Goal: Task Accomplishment & Management: Complete application form

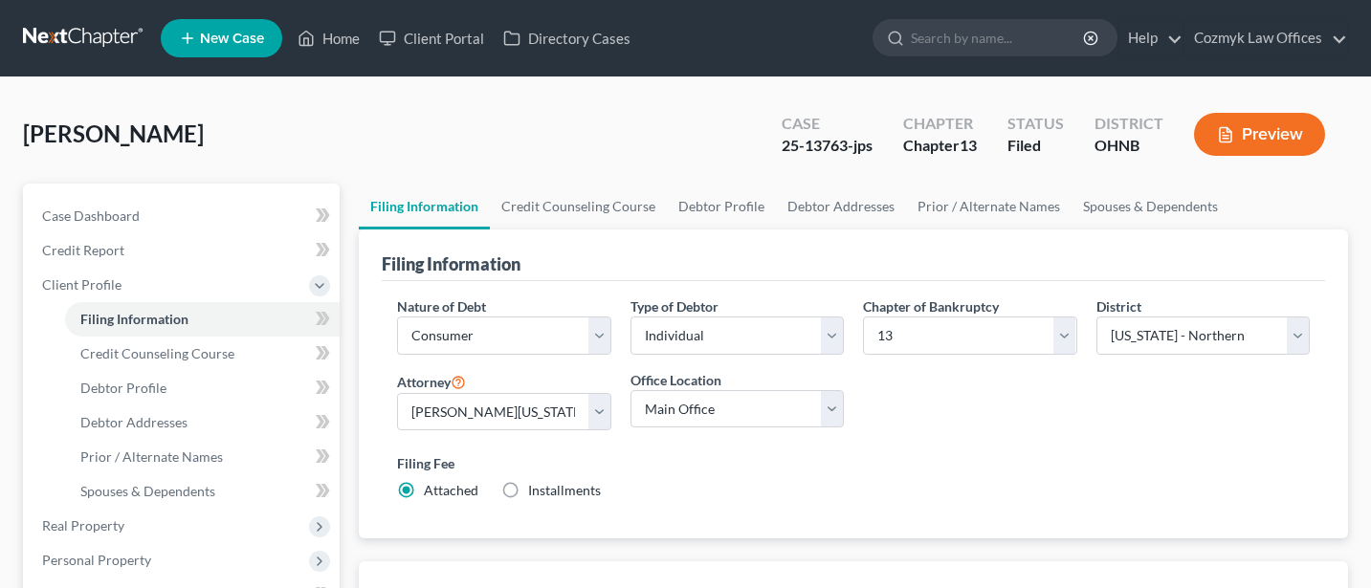
select select "1"
select select "0"
select select "3"
select select "61"
select select "0"
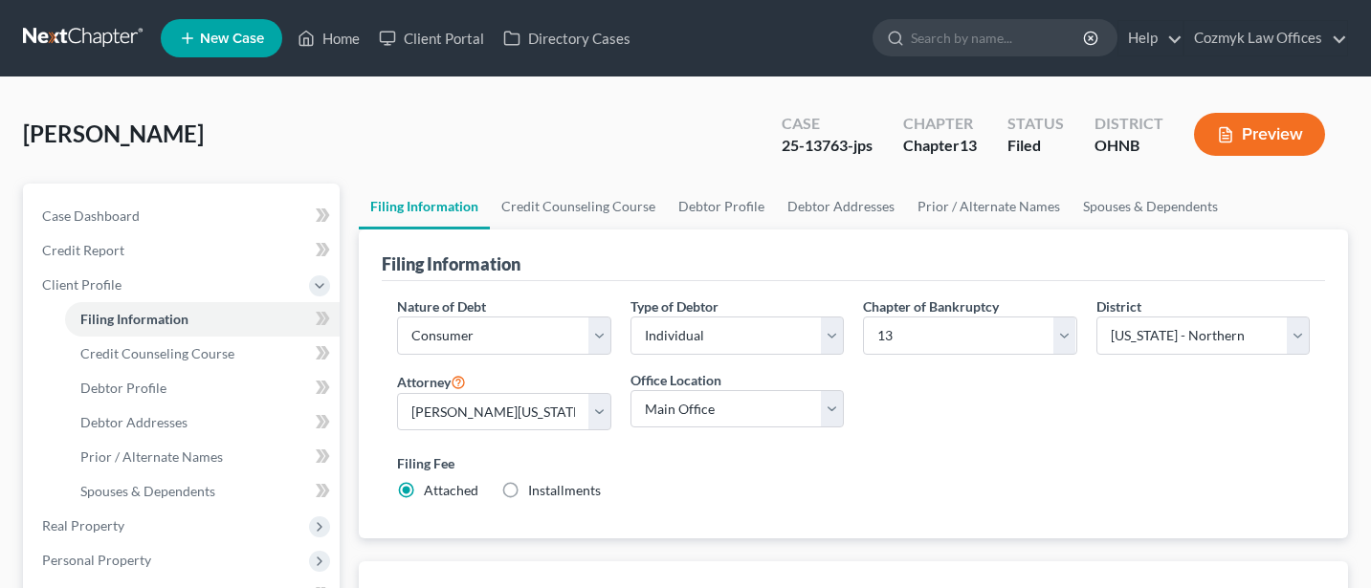
select select "36"
click at [1263, 35] on link "Cozmyk Law Offices" at bounding box center [1266, 38] width 163 height 34
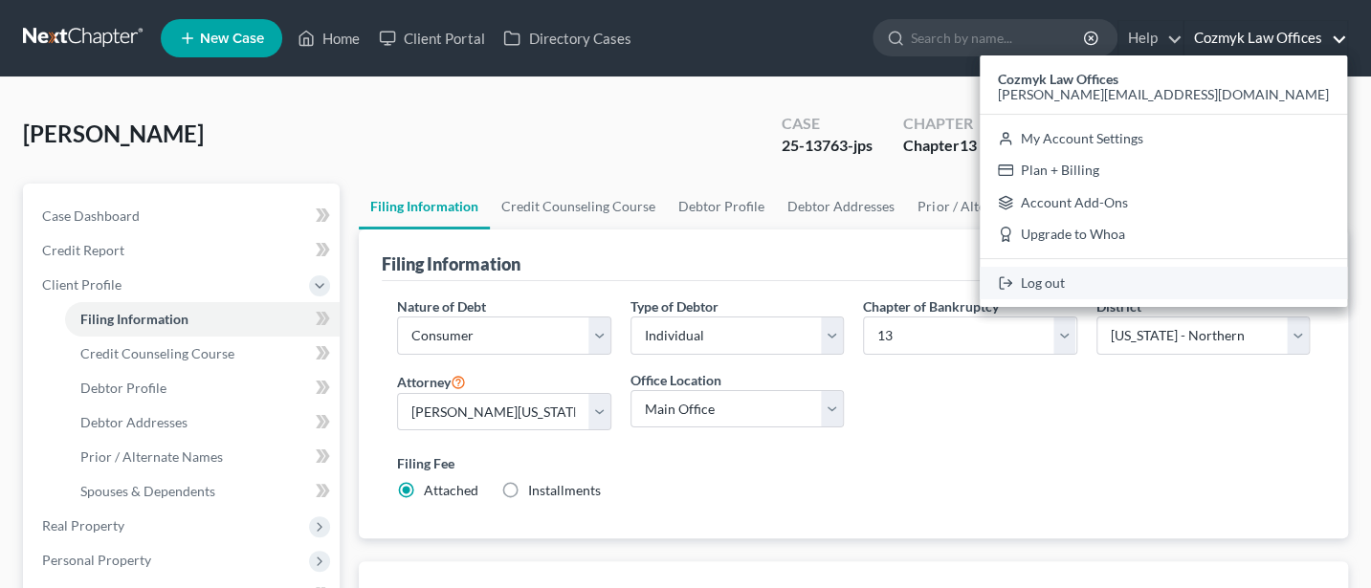
click at [1232, 285] on link "Log out" at bounding box center [1163, 283] width 367 height 33
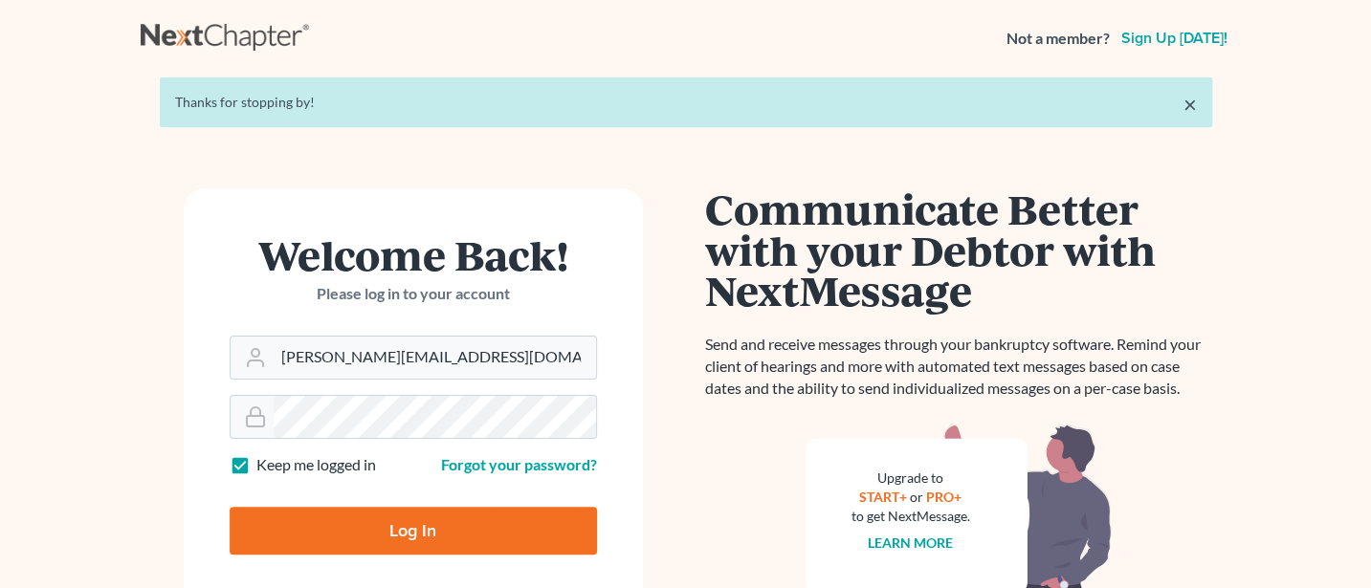
click at [418, 520] on input "Log In" at bounding box center [413, 531] width 367 height 48
type input "Thinking..."
